Goal: Task Accomplishment & Management: Manage account settings

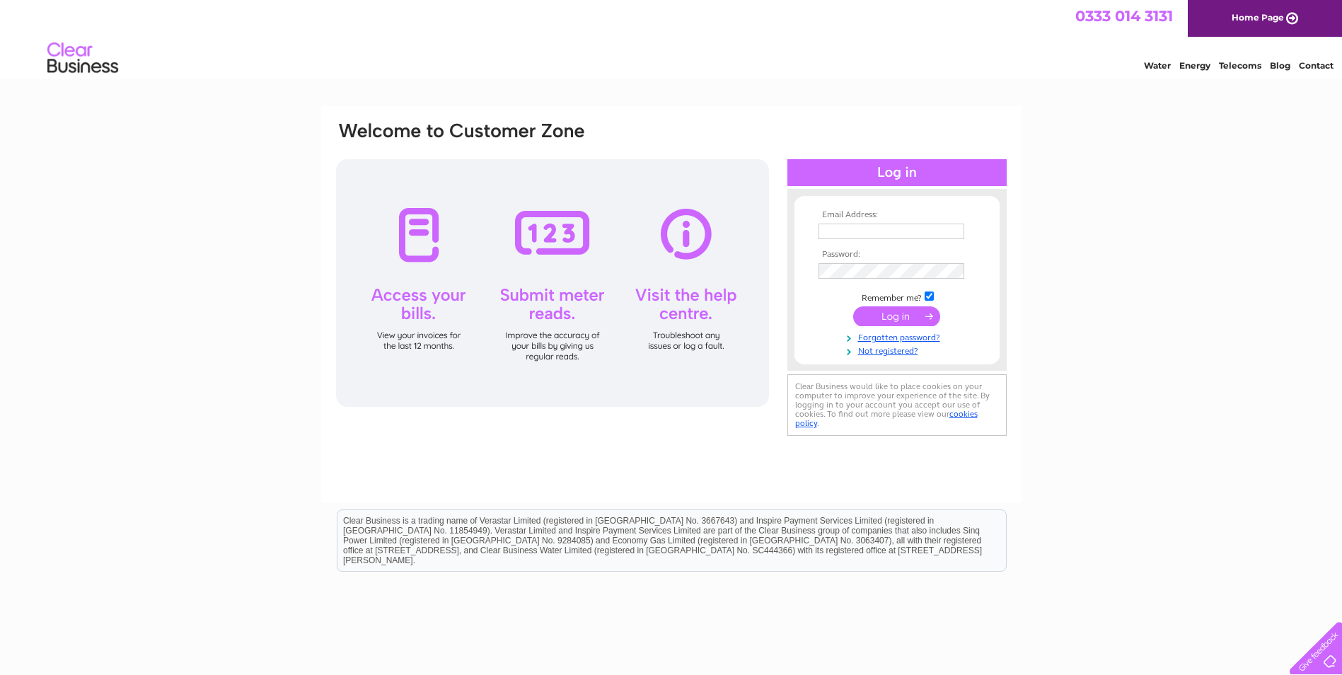
type input "[EMAIL_ADDRESS][DOMAIN_NAME]"
click at [888, 320] on input "submit" at bounding box center [896, 316] width 87 height 20
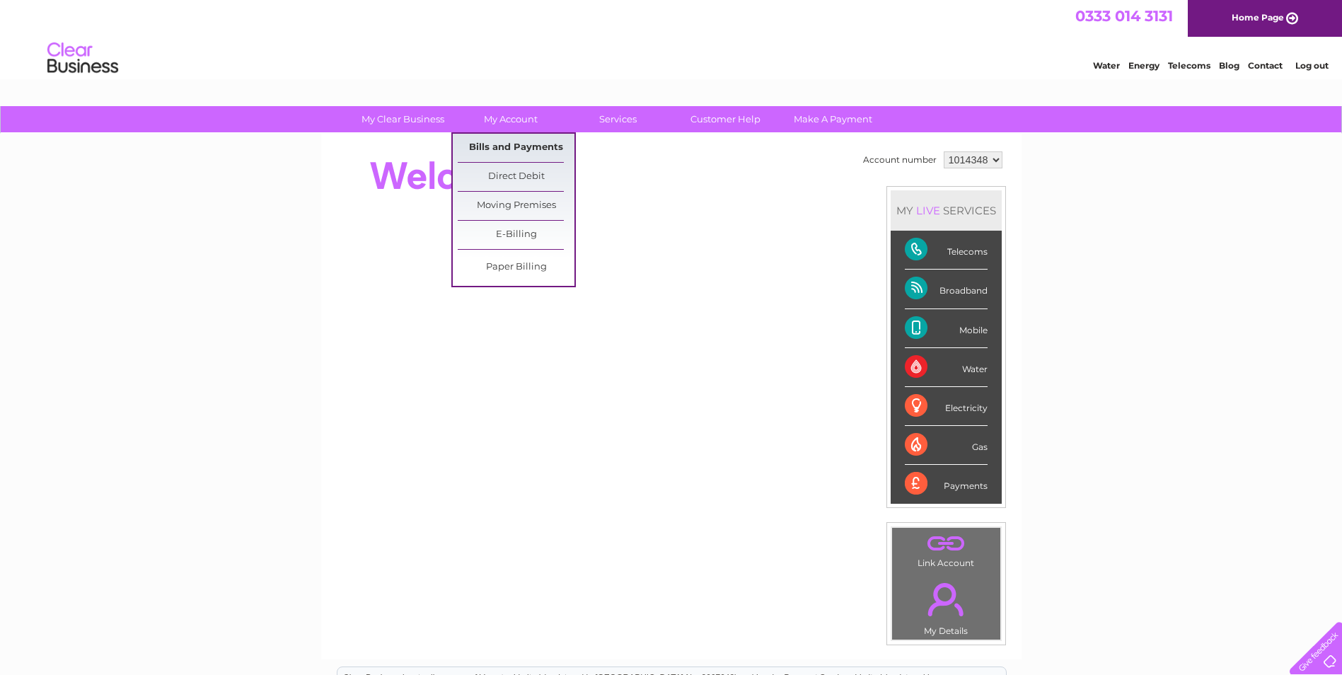
click at [504, 144] on link "Bills and Payments" at bounding box center [516, 148] width 117 height 28
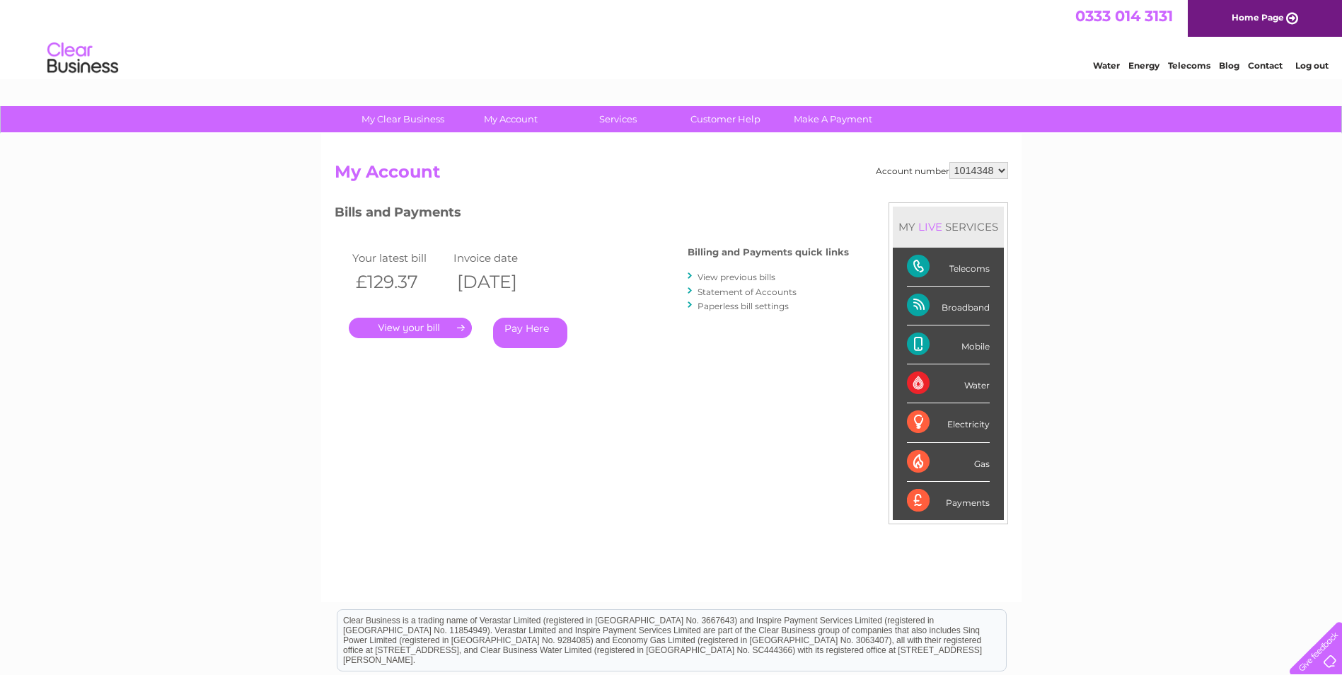
click at [416, 331] on link "." at bounding box center [410, 328] width 123 height 21
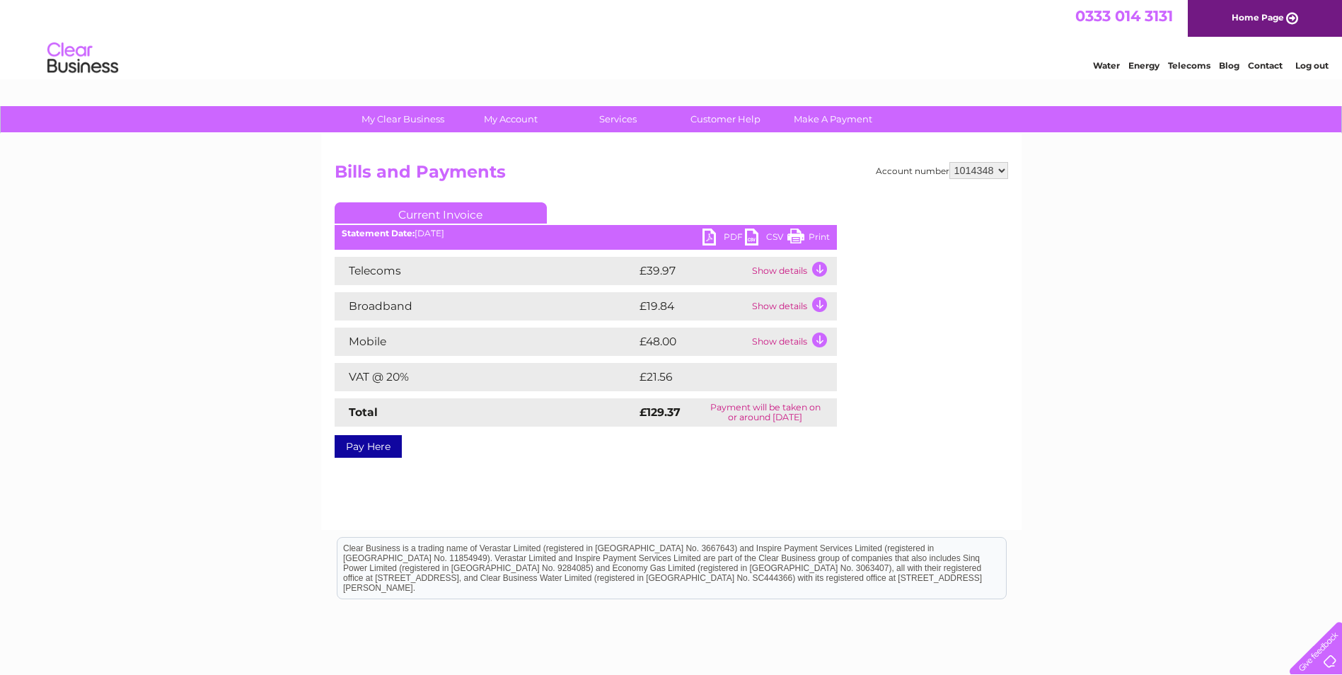
click at [708, 234] on link "PDF" at bounding box center [723, 238] width 42 height 21
